Goal: Task Accomplishment & Management: Use online tool/utility

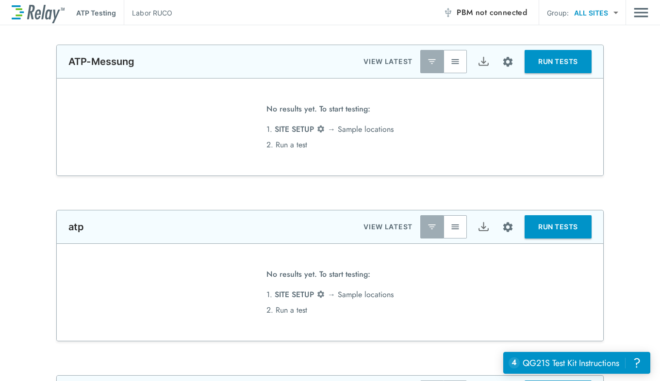
type input "*****"
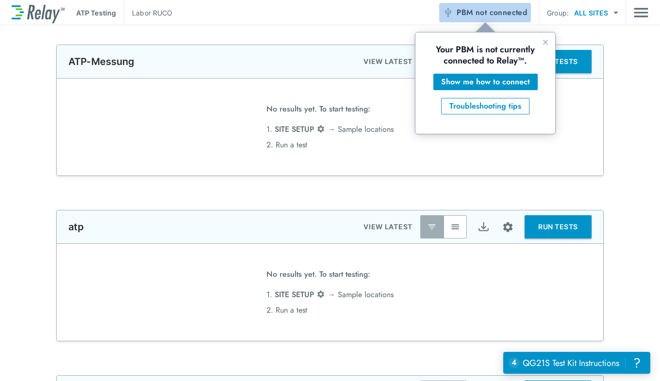
click at [497, 16] on span "not connected" at bounding box center [500, 12] width 51 height 11
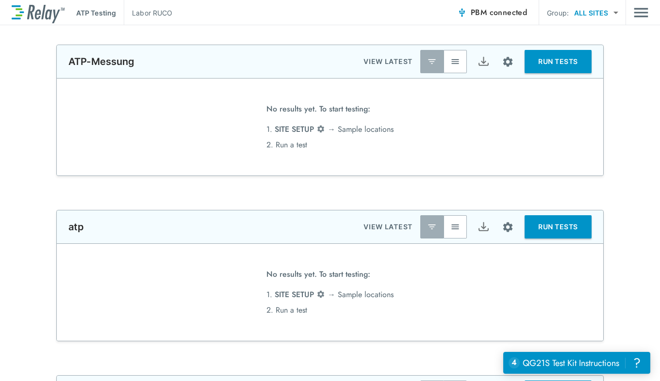
click at [554, 67] on button "RUN TESTS" at bounding box center [557, 61] width 67 height 23
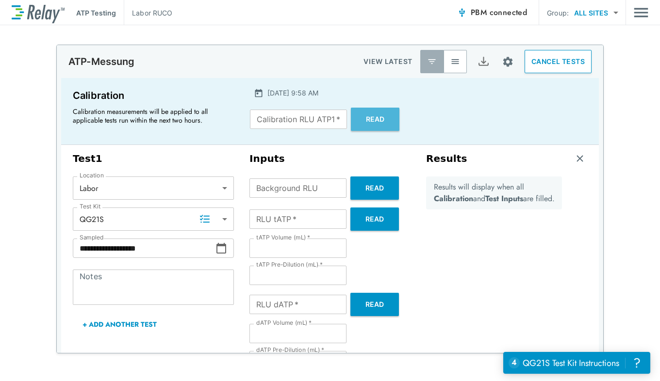
click at [377, 117] on button "Read" at bounding box center [375, 119] width 49 height 23
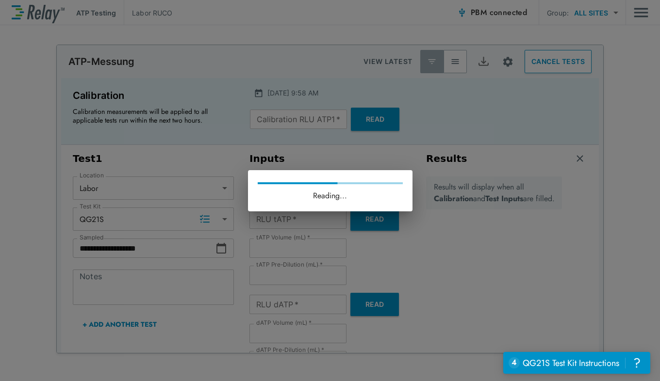
type input "******"
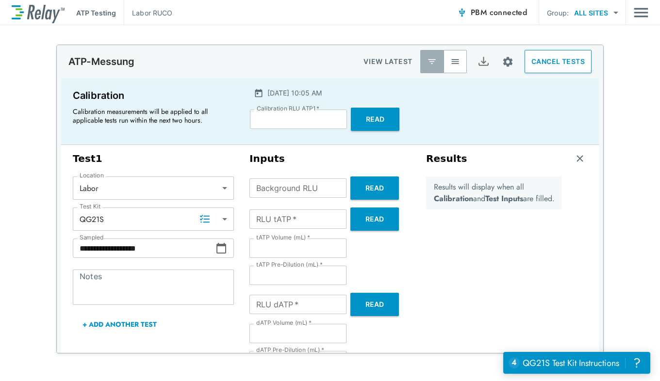
click at [552, 66] on button "CANCEL TESTS" at bounding box center [557, 61] width 67 height 23
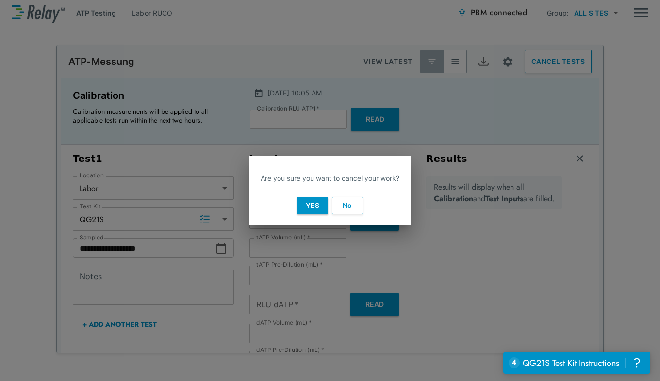
click at [309, 212] on button "Yes" at bounding box center [312, 205] width 31 height 17
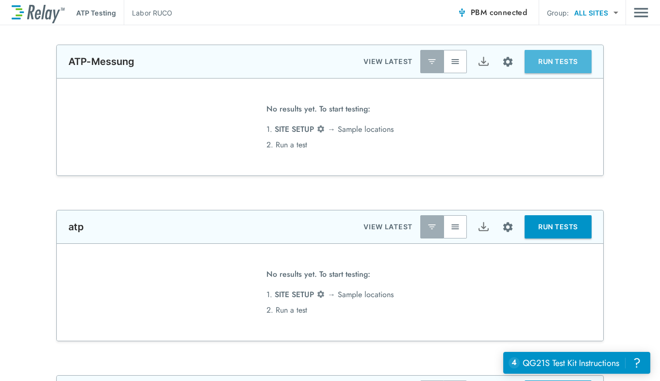
click at [554, 62] on button "RUN TESTS" at bounding box center [557, 61] width 67 height 23
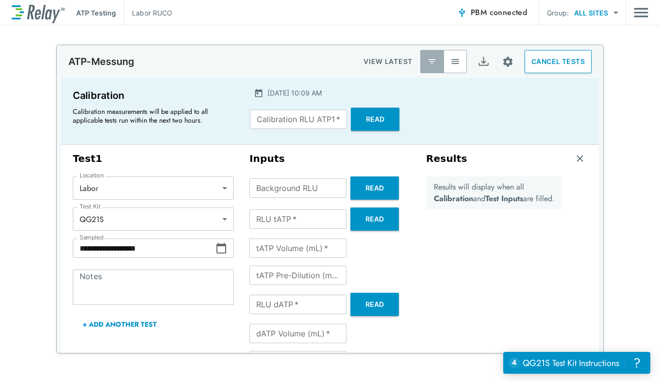
type input "******"
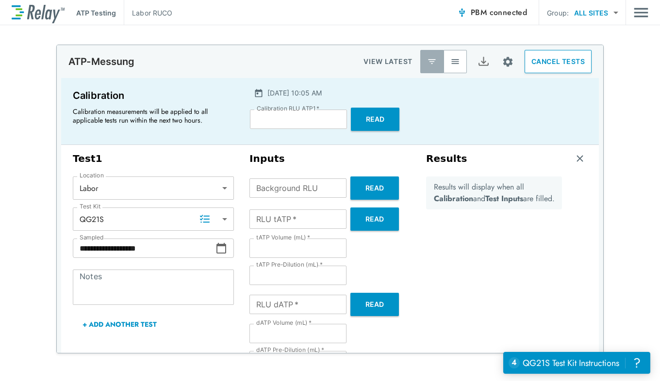
click at [553, 62] on button "CANCEL TESTS" at bounding box center [557, 61] width 67 height 23
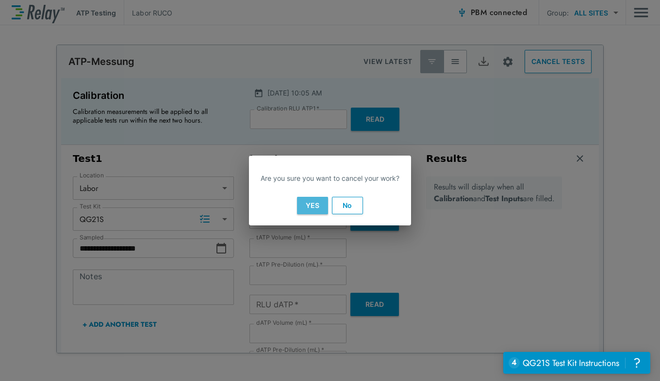
click at [308, 207] on button "Yes" at bounding box center [312, 205] width 31 height 17
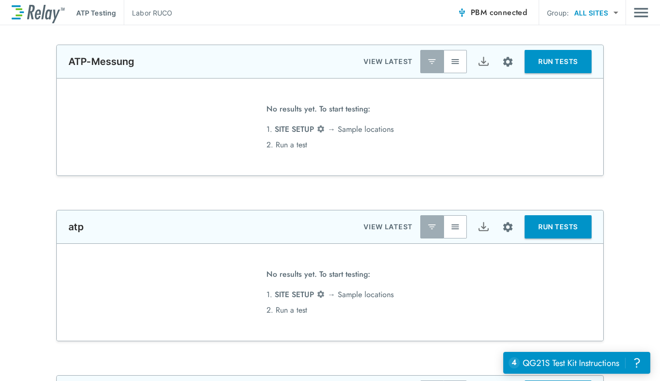
click at [552, 61] on button "RUN TESTS" at bounding box center [557, 61] width 67 height 23
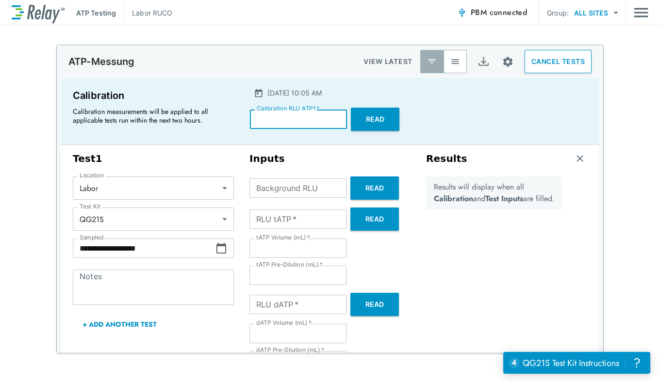
drag, startPoint x: 318, startPoint y: 123, endPoint x: 107, endPoint y: 118, distance: 211.5
click at [107, 118] on div "Calibration Calibration measurements will be applied to all applicable tests ru…" at bounding box center [329, 111] width 537 height 67
click at [372, 121] on button "Read" at bounding box center [375, 119] width 49 height 23
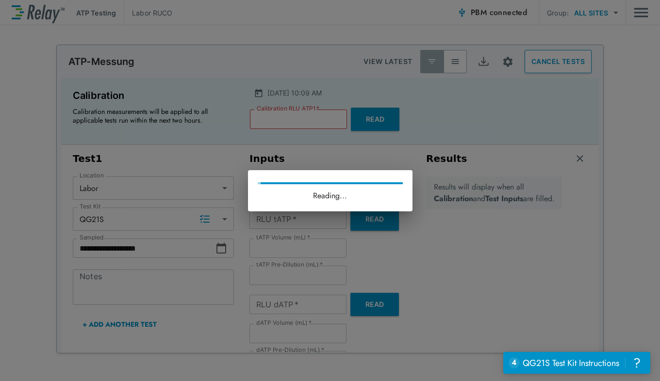
type input "******"
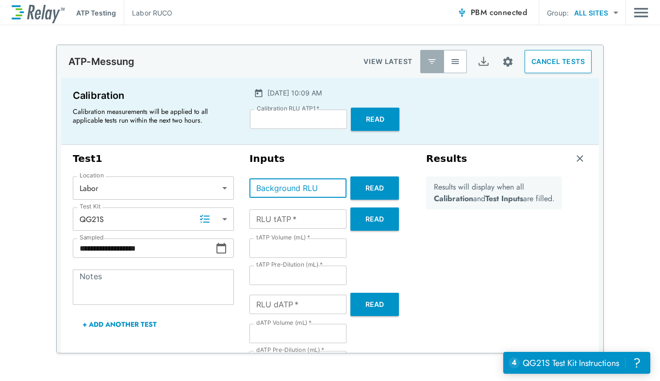
click at [296, 190] on input "Background RLU" at bounding box center [297, 187] width 97 height 19
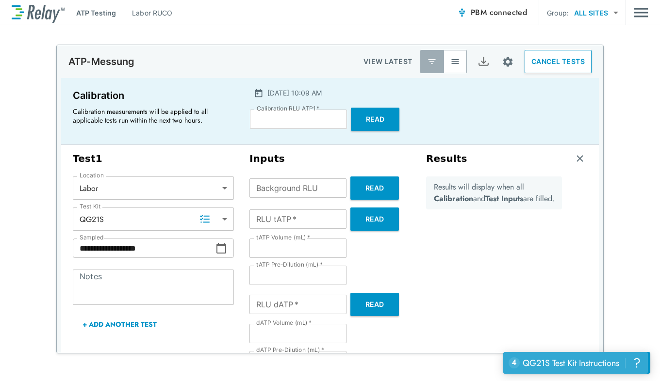
drag, startPoint x: 593, startPoint y: 366, endPoint x: 592, endPoint y: 371, distance: 5.4
click at [593, 369] on div "QG21S Test Kit Instructions" at bounding box center [570, 363] width 97 height 13
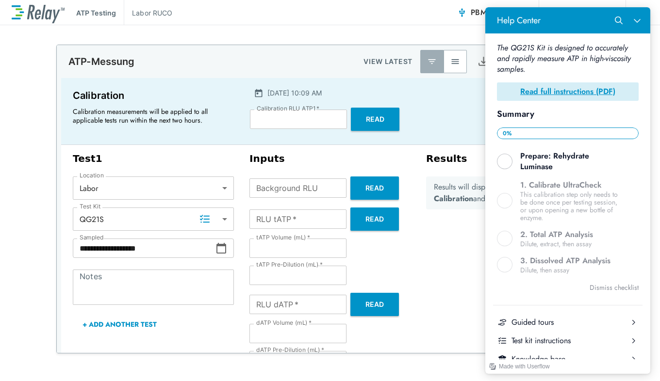
scroll to position [146, 0]
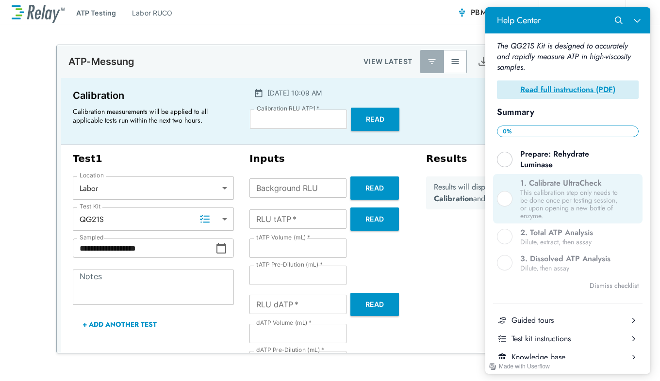
click at [504, 195] on div "Help Center" at bounding box center [505, 199] width 16 height 16
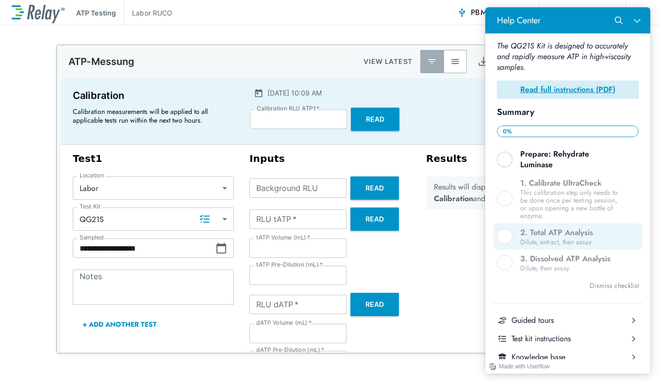
click at [502, 233] on div "Help Center" at bounding box center [505, 237] width 16 height 16
click at [564, 238] on div "Dilute, extract, then assay" at bounding box center [571, 242] width 103 height 8
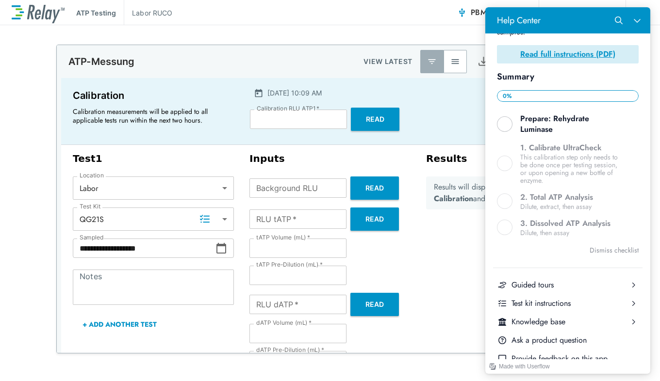
scroll to position [227, 0]
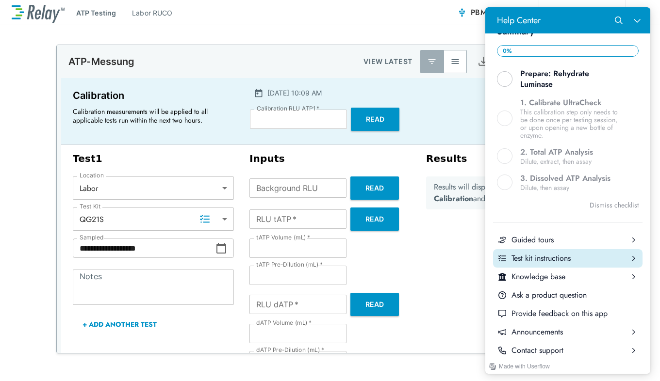
click at [545, 253] on div "Test kit instructions" at bounding box center [567, 258] width 113 height 11
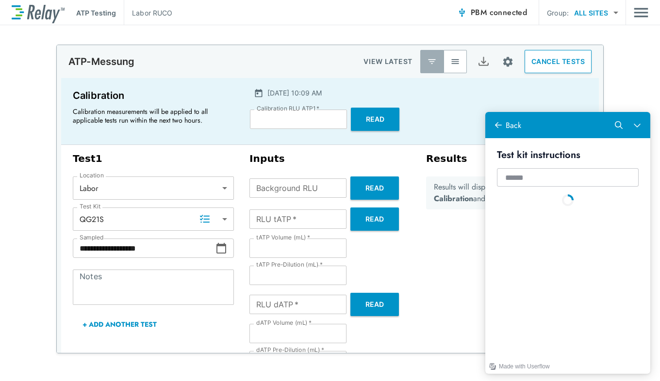
scroll to position [0, 0]
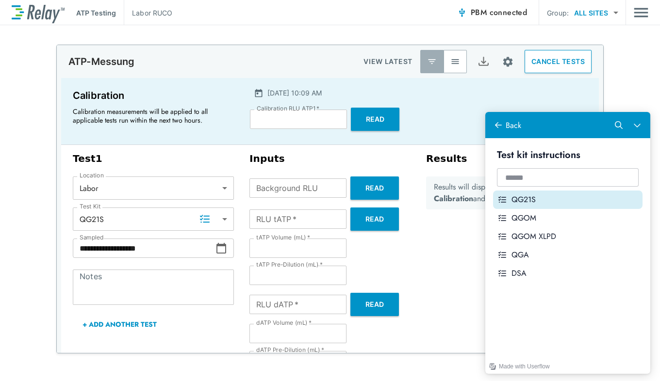
click at [539, 201] on div "QG21S" at bounding box center [574, 199] width 127 height 11
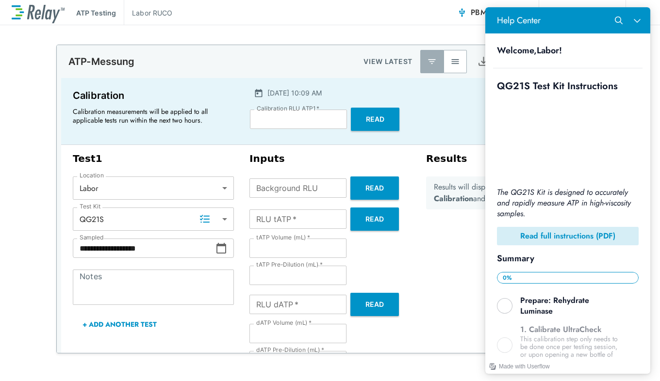
click at [539, 232] on b "Read full instructions (PDF)" at bounding box center [567, 235] width 95 height 11
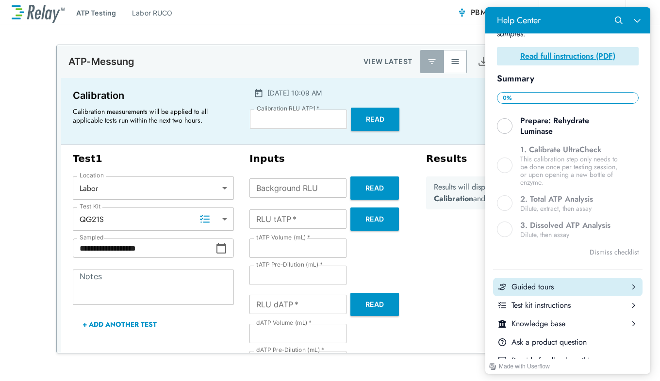
scroll to position [227, 0]
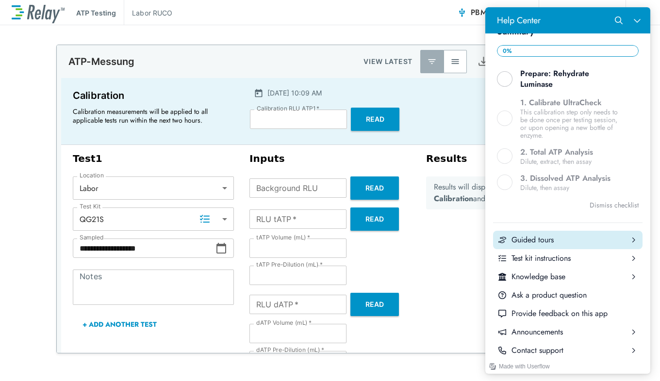
click at [542, 231] on button "Guided tours" at bounding box center [567, 240] width 149 height 18
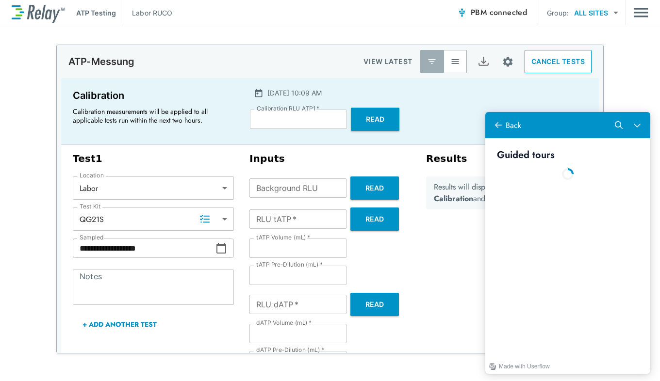
scroll to position [0, 0]
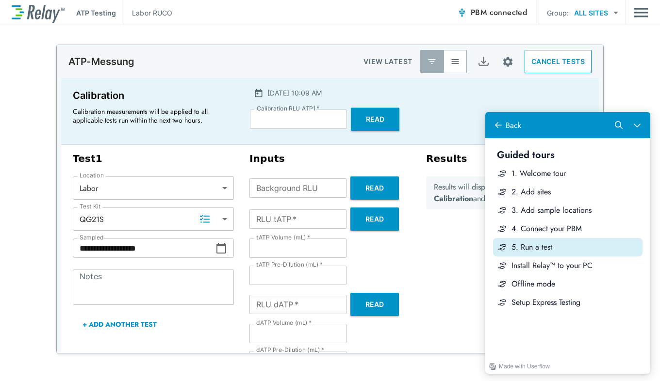
click at [535, 246] on div "5. Run a test" at bounding box center [574, 247] width 127 height 11
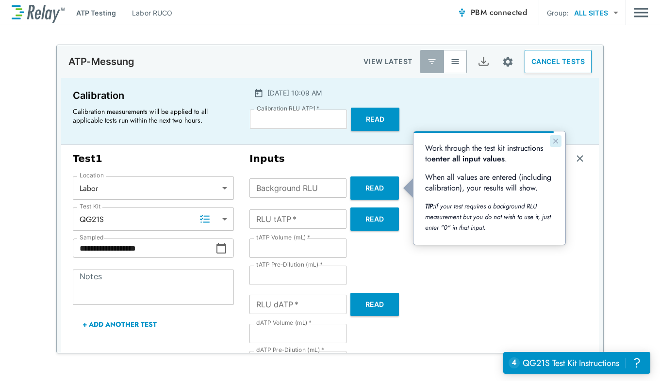
click at [554, 142] on icon "Close guide" at bounding box center [555, 141] width 5 height 5
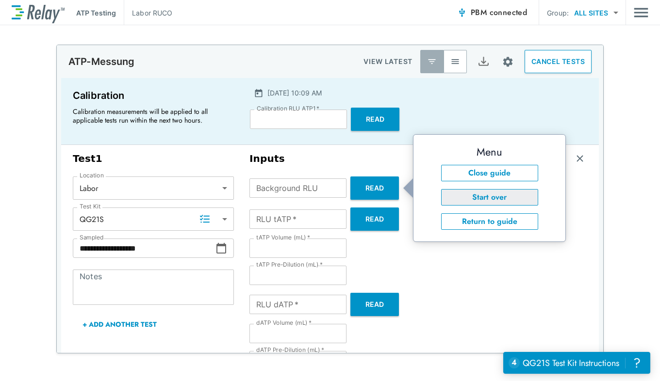
click at [506, 199] on button "Start over" at bounding box center [489, 197] width 97 height 16
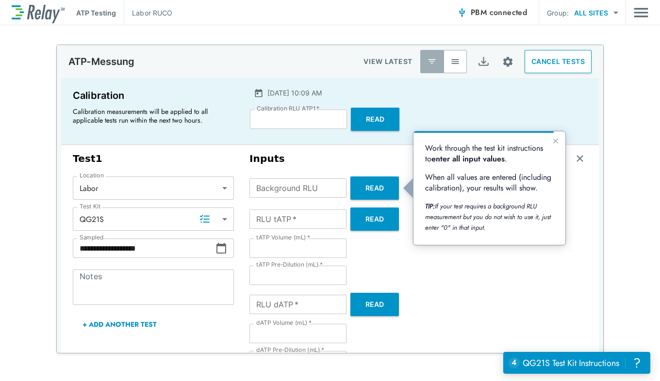
click at [317, 188] on input "Background RLU" at bounding box center [297, 187] width 97 height 19
type input "*"
click at [557, 139] on icon "Close guide" at bounding box center [555, 141] width 8 height 8
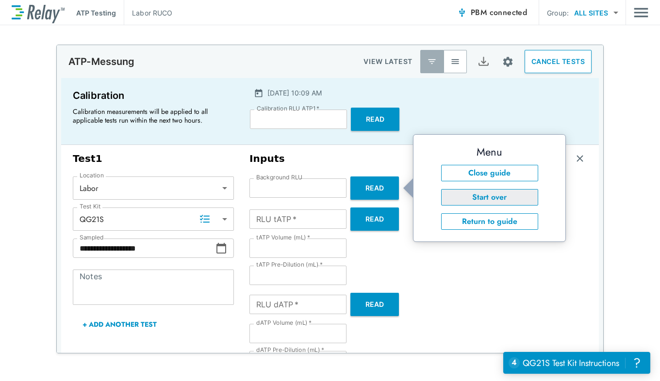
click at [481, 198] on button "Start over" at bounding box center [489, 197] width 97 height 16
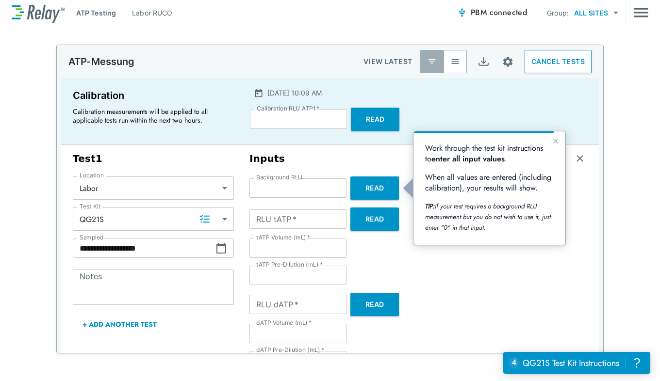
click at [522, 218] on icon "If your test requires a background RLU measurement but you do not wish to use i…" at bounding box center [489, 217] width 128 height 31
click at [553, 140] on icon "Close guide" at bounding box center [555, 141] width 5 height 5
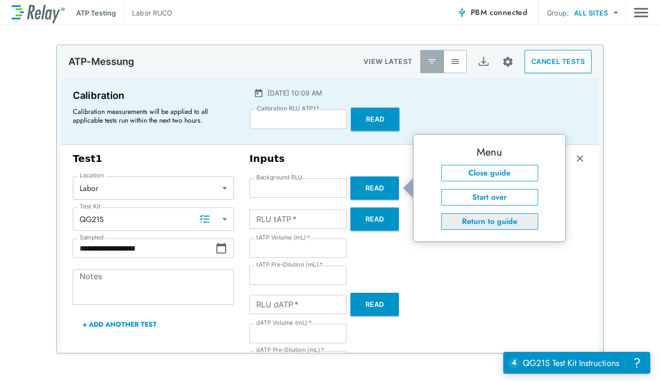
click at [457, 217] on button "Return to guide" at bounding box center [489, 221] width 97 height 16
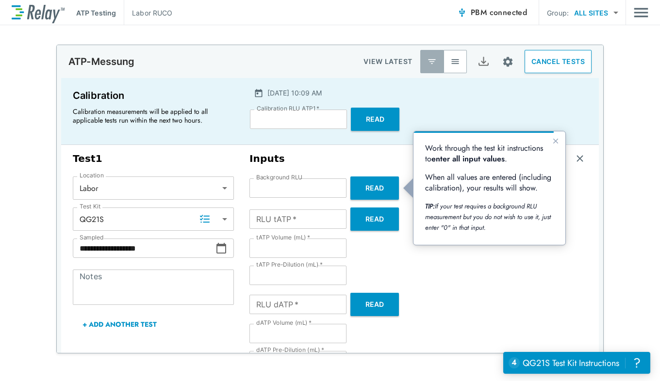
click at [558, 142] on icon "Close guide" at bounding box center [555, 141] width 8 height 8
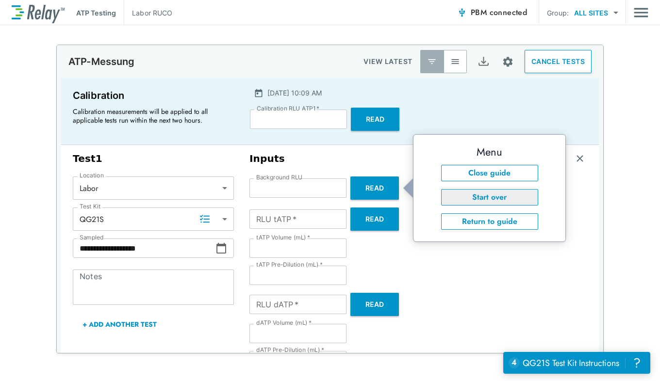
click at [461, 198] on button "Start over" at bounding box center [489, 197] width 97 height 16
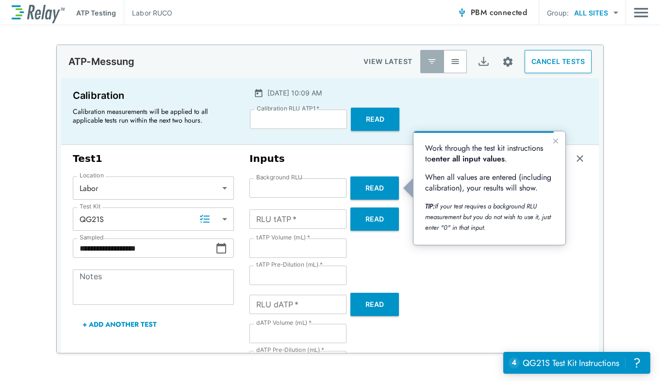
click at [461, 200] on div "Work through the test kit instructions to enter all input values . When all val…" at bounding box center [489, 188] width 129 height 90
click at [555, 141] on icon "Close guide" at bounding box center [555, 141] width 8 height 8
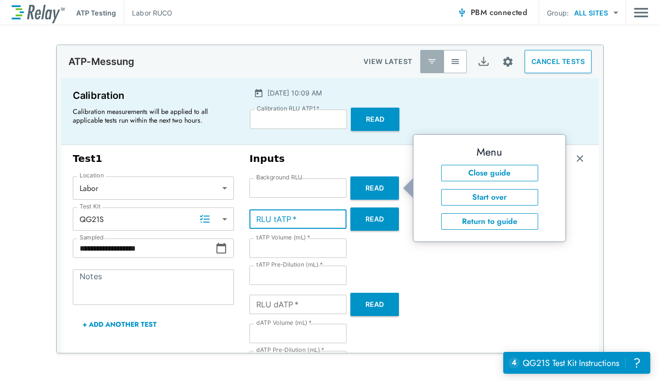
click at [296, 215] on input "RLU tATP   *" at bounding box center [297, 219] width 97 height 19
click at [467, 197] on button "Start over" at bounding box center [489, 197] width 97 height 16
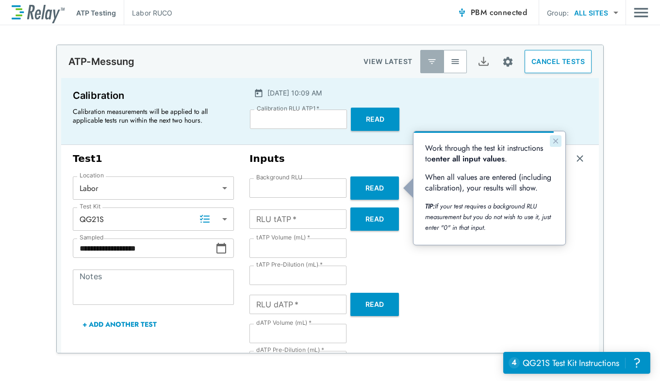
click at [558, 141] on icon "Close guide" at bounding box center [555, 141] width 8 height 8
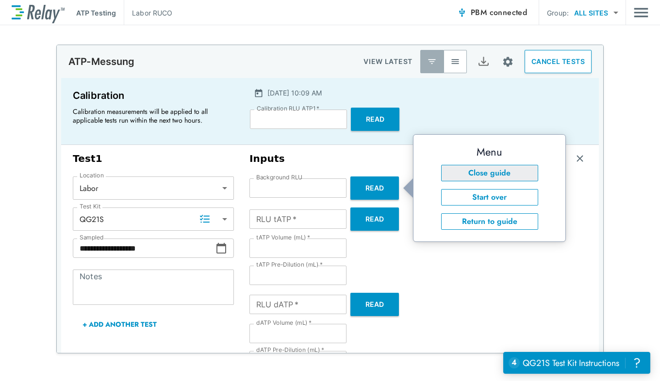
click at [483, 173] on button "Close guide" at bounding box center [489, 173] width 97 height 16
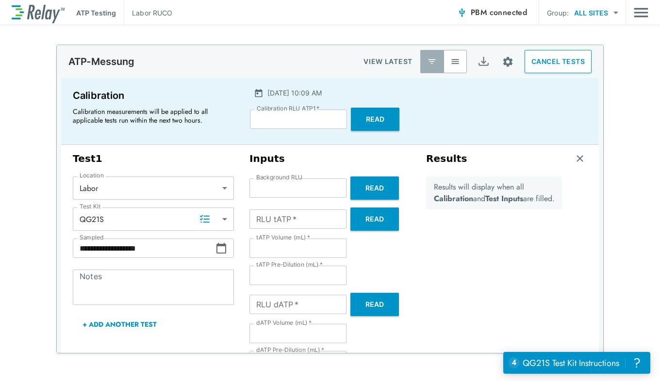
click at [350, 222] on button "Read" at bounding box center [374, 219] width 49 height 23
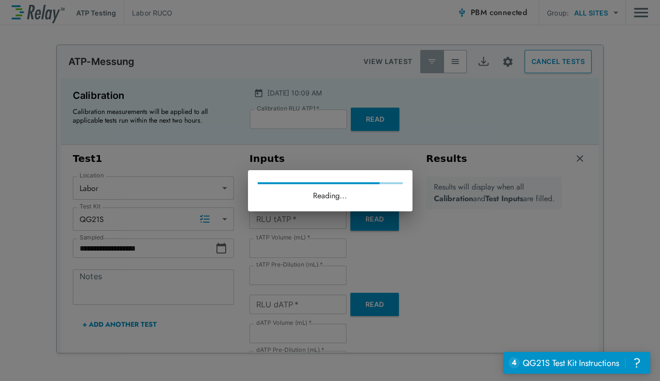
type input "**"
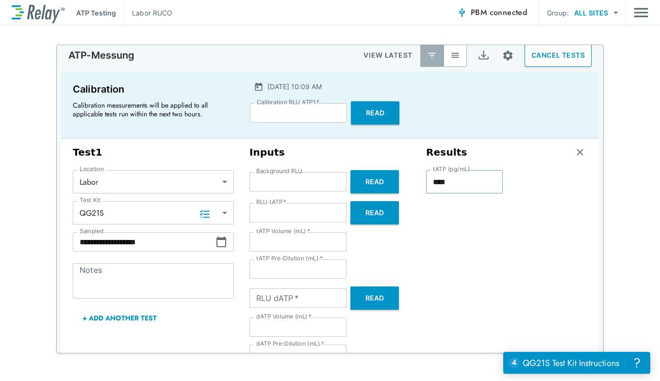
scroll to position [5, 0]
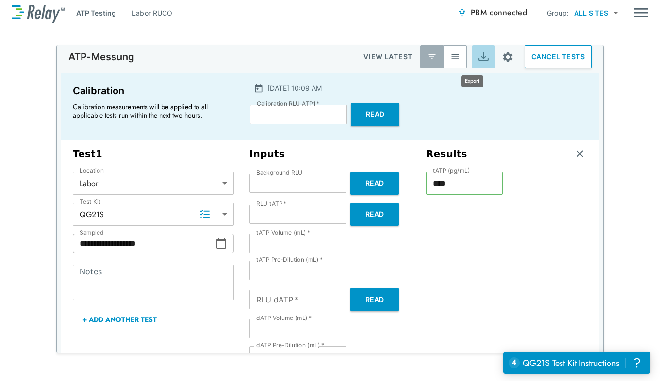
click at [477, 62] on img "Export" at bounding box center [483, 57] width 12 height 12
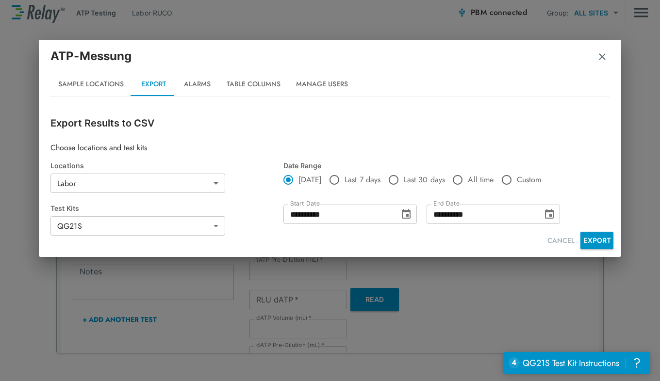
click at [590, 244] on button "EXPORT" at bounding box center [596, 240] width 33 height 17
click at [602, 57] on img "button" at bounding box center [602, 57] width 10 height 10
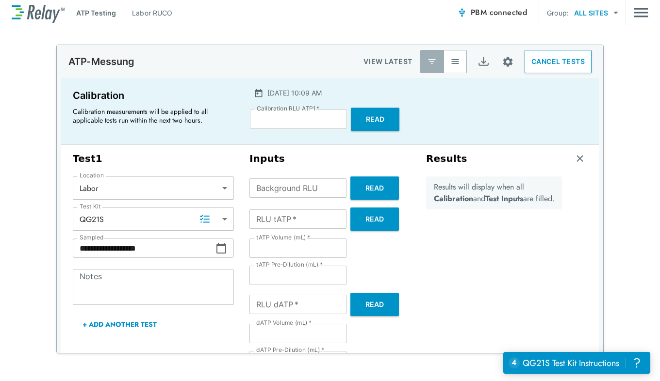
scroll to position [0, 0]
click at [307, 215] on input "**" at bounding box center [297, 219] width 97 height 19
click at [575, 160] on img "button" at bounding box center [580, 159] width 10 height 10
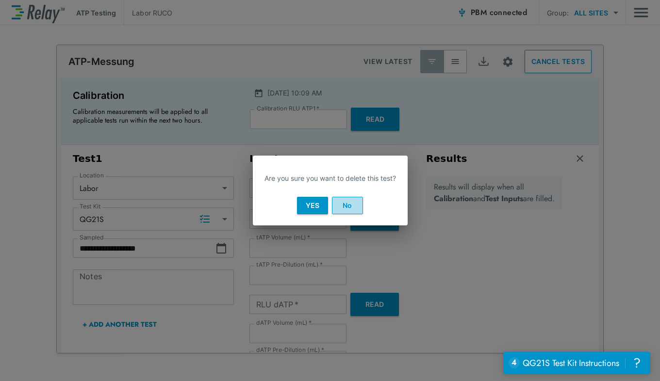
click at [342, 208] on button "No" at bounding box center [347, 205] width 31 height 17
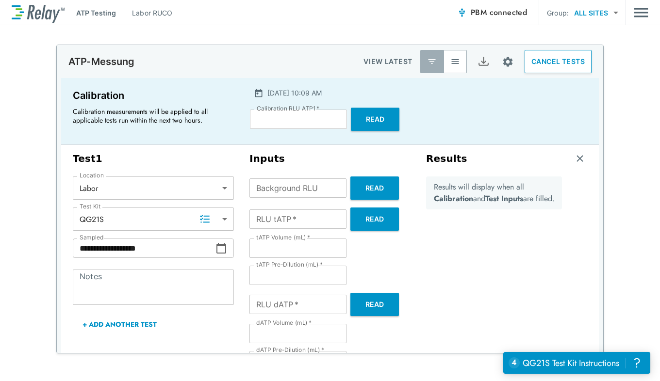
click at [575, 159] on img "button" at bounding box center [580, 159] width 10 height 10
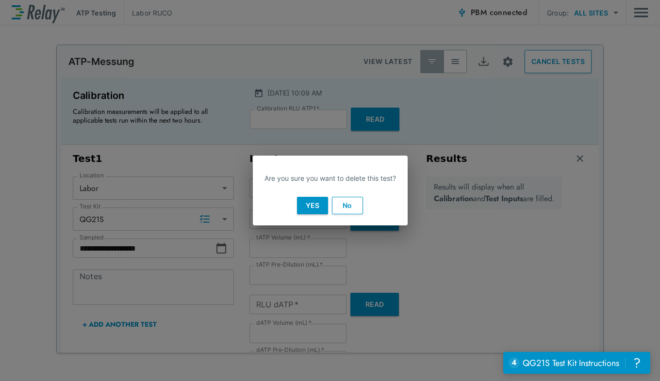
click at [317, 210] on button "Yes" at bounding box center [312, 205] width 31 height 17
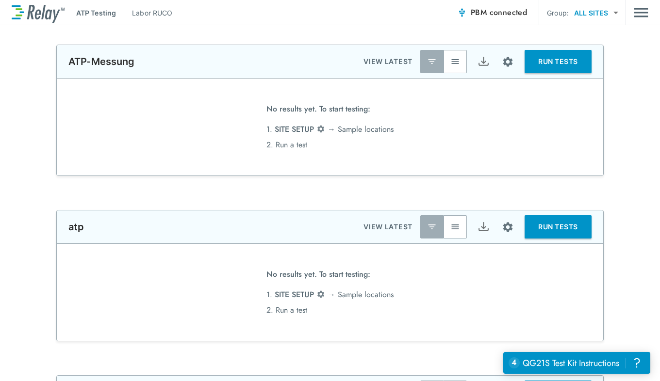
click at [559, 67] on button "RUN TESTS" at bounding box center [557, 61] width 67 height 23
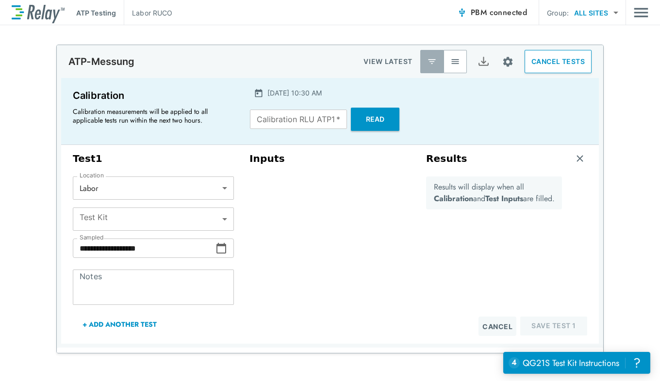
type input "*****"
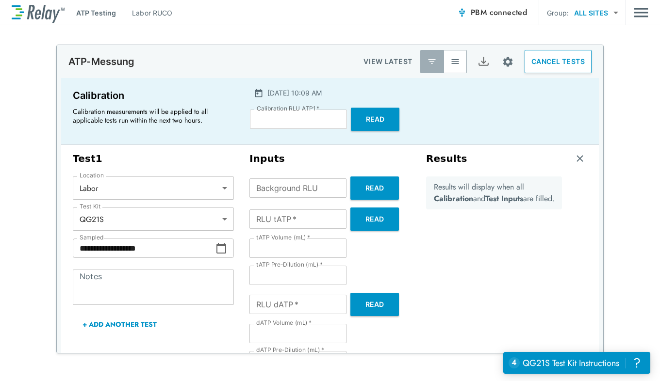
type input "******"
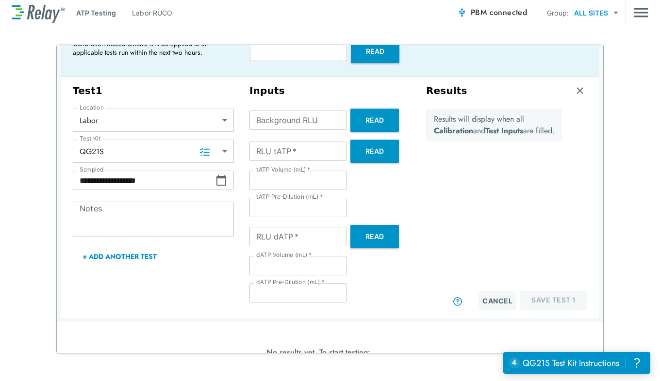
scroll to position [67, 0]
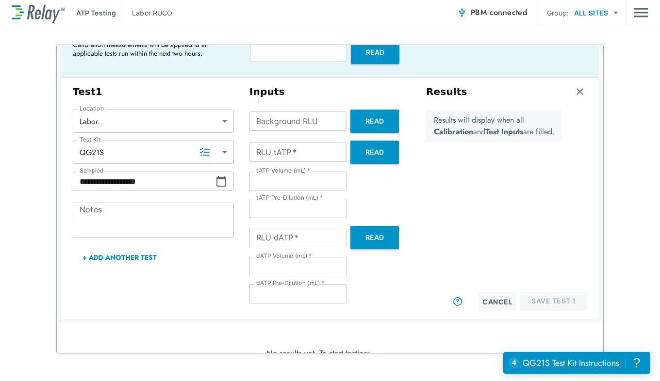
click at [575, 89] on img "button" at bounding box center [580, 92] width 10 height 10
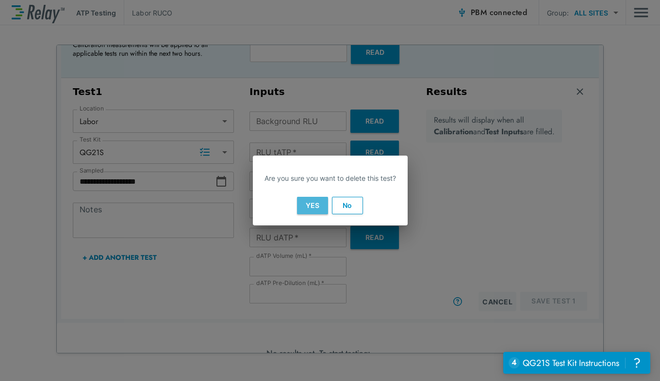
click at [314, 209] on button "Yes" at bounding box center [312, 205] width 31 height 17
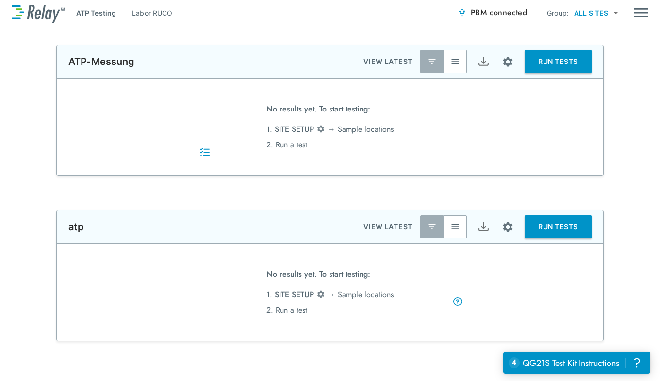
scroll to position [0, 0]
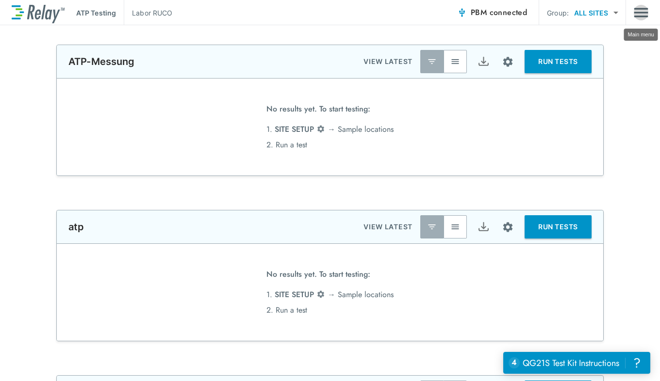
click at [641, 14] on img "Main menu" at bounding box center [640, 12] width 15 height 18
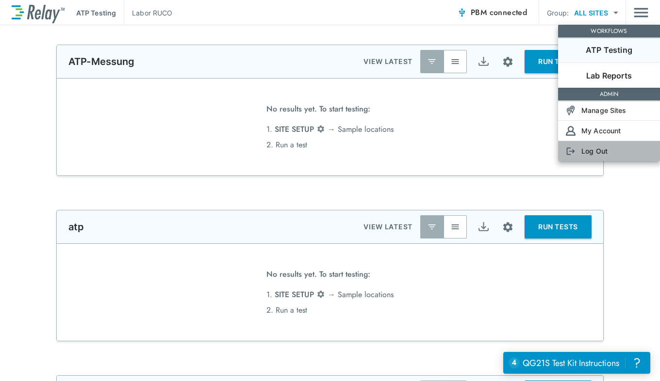
drag, startPoint x: 600, startPoint y: 149, endPoint x: 598, endPoint y: 154, distance: 5.2
click at [599, 151] on p "Log Out" at bounding box center [594, 151] width 26 height 10
